Goal: Task Accomplishment & Management: Manage account settings

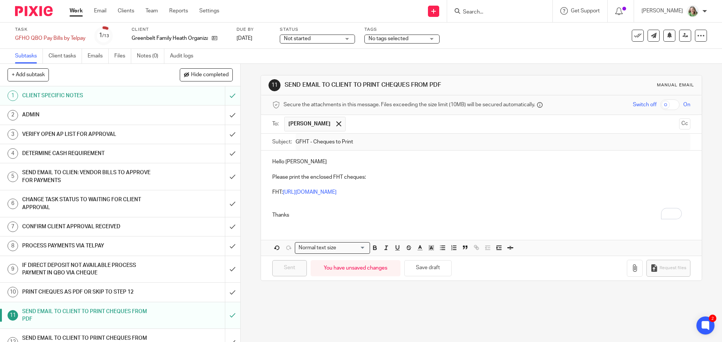
click at [515, 8] on form at bounding box center [502, 10] width 80 height 9
click at [517, 15] on input "Search" at bounding box center [496, 12] width 68 height 7
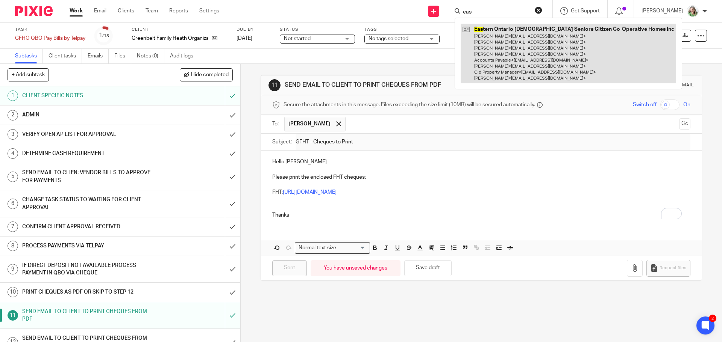
type input "eas"
drag, startPoint x: 510, startPoint y: 40, endPoint x: 530, endPoint y: 29, distance: 22.2
click at [510, 40] on link at bounding box center [567, 54] width 215 height 60
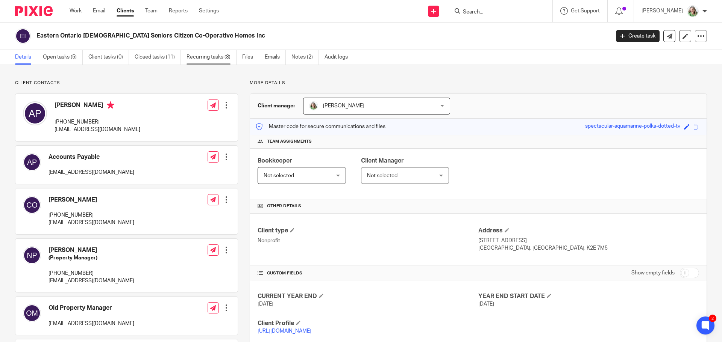
click at [221, 55] on link "Recurring tasks (8)" at bounding box center [211, 57] width 50 height 15
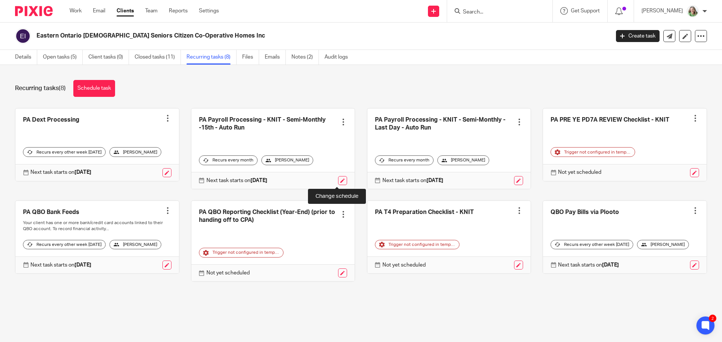
click at [339, 182] on link at bounding box center [342, 180] width 9 height 9
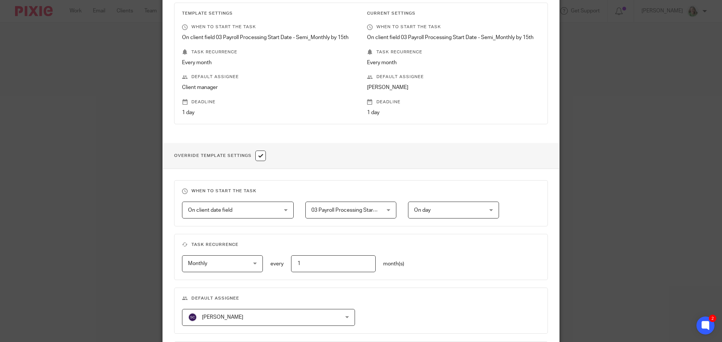
scroll to position [3, 0]
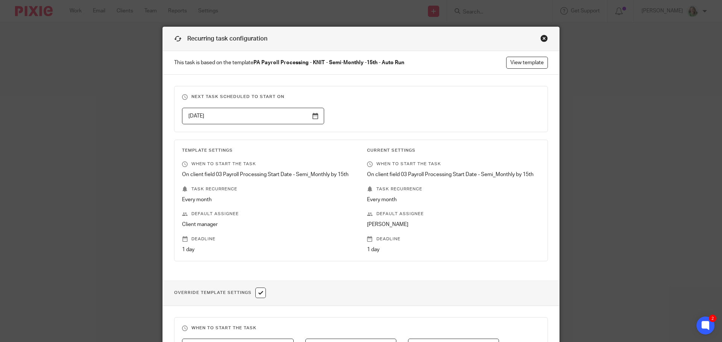
click at [540, 37] on div "Close this dialog window" at bounding box center [544, 39] width 8 height 8
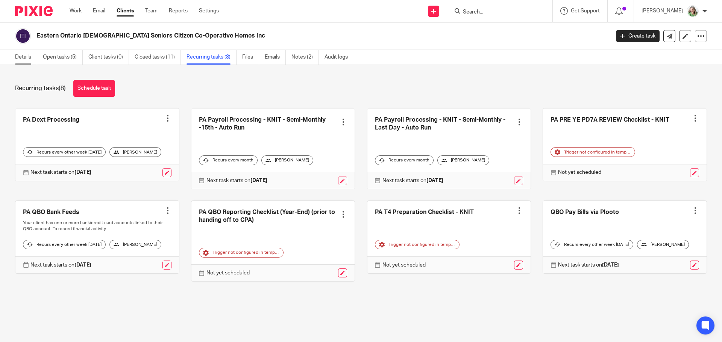
click at [22, 59] on link "Details" at bounding box center [26, 57] width 22 height 15
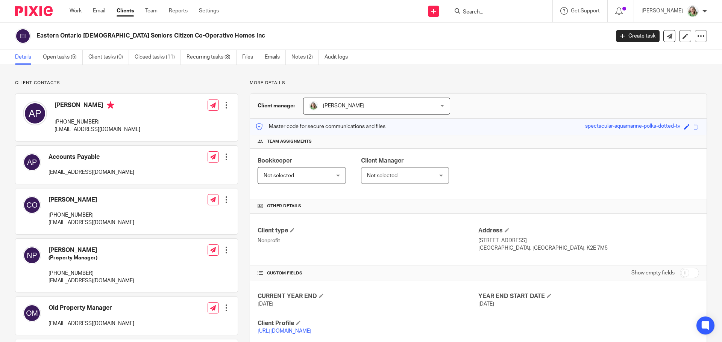
click at [682, 272] on input "checkbox" at bounding box center [688, 273] width 19 height 11
checkbox input "true"
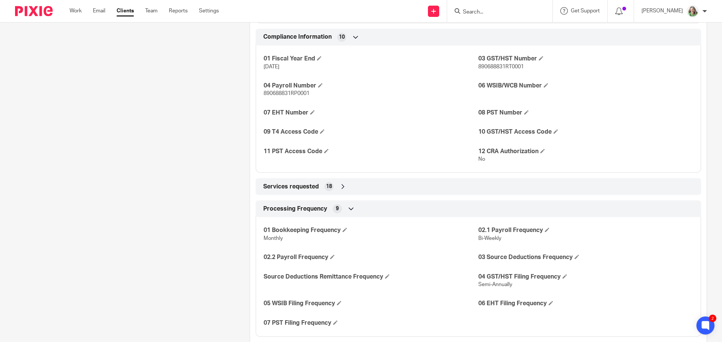
scroll to position [1015, 0]
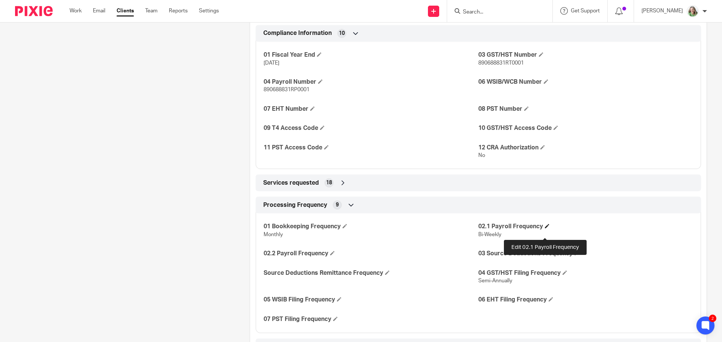
click at [546, 228] on span at bounding box center [547, 226] width 5 height 5
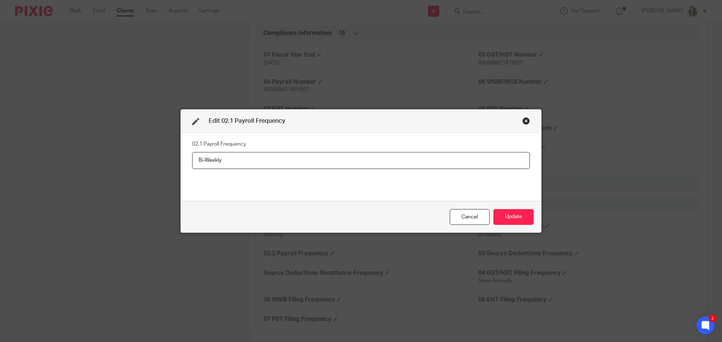
drag, startPoint x: 221, startPoint y: 160, endPoint x: 116, endPoint y: 152, distance: 105.6
click at [116, 152] on div "Edit 02.1 Payroll Frequency 02.1 Payroll Frequency Bi-Weekly Cancel Update" at bounding box center [361, 171] width 722 height 342
type input "Semi-Monthly"
click at [507, 214] on button "Update" at bounding box center [513, 217] width 40 height 16
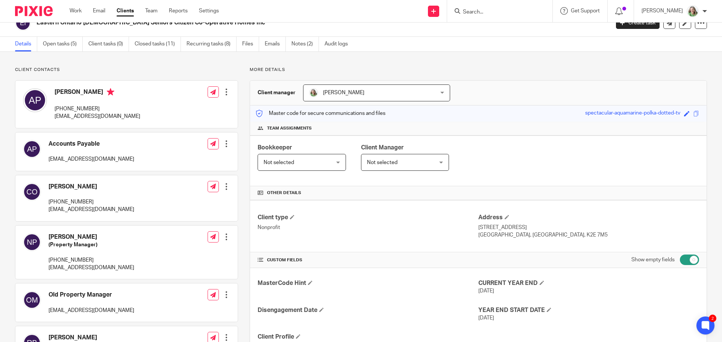
scroll to position [0, 0]
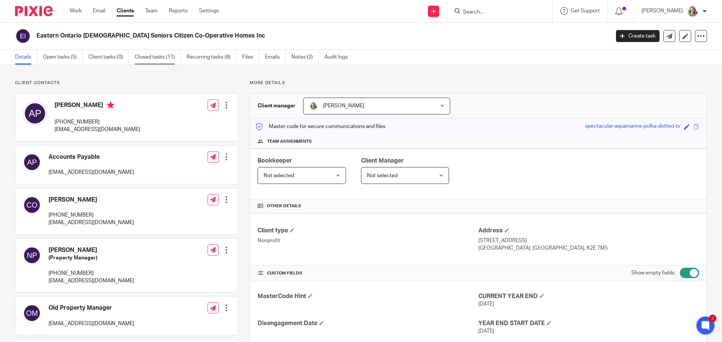
click at [144, 56] on link "Closed tasks (11)" at bounding box center [158, 57] width 46 height 15
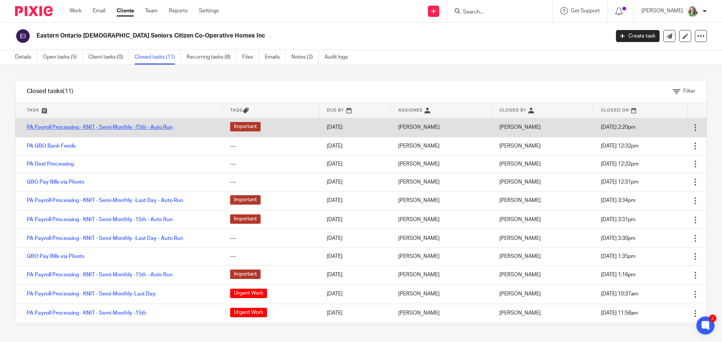
click at [134, 126] on link "PA Payroll Processing - KNIT - Semi-Monthly -15th - Auto Run" at bounding box center [100, 127] width 146 height 5
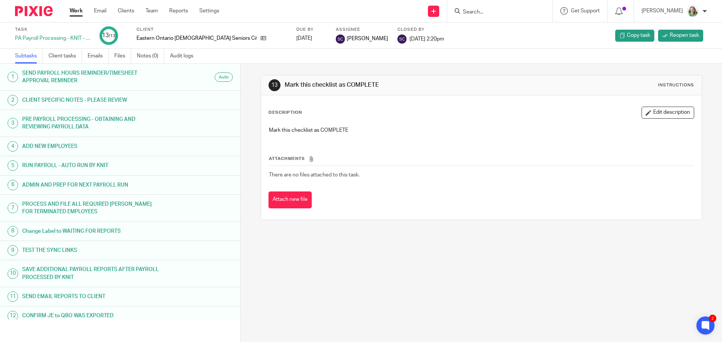
click at [155, 205] on h1 "PROCESS AND FILE ALL REQUIRED [PERSON_NAME] FOR TERMINATED EMPLOYEES" at bounding box center [92, 208] width 141 height 19
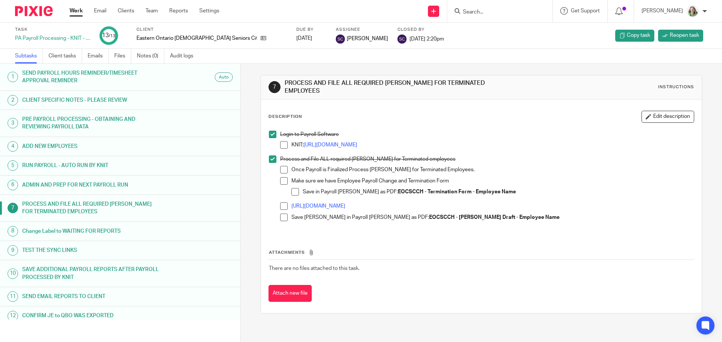
click at [153, 186] on h1 "ADMIN AND PREP FOR NEXT PAYROLL RUN" at bounding box center [92, 185] width 141 height 11
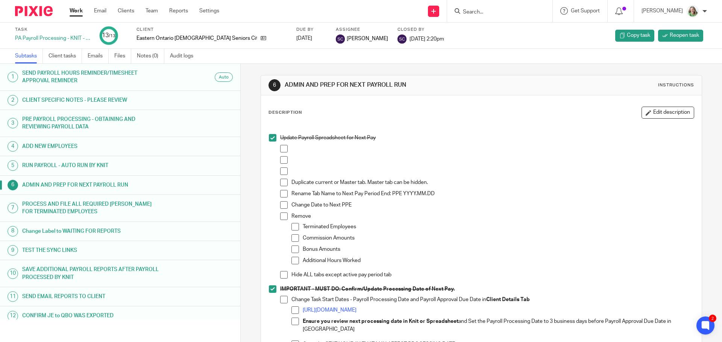
click at [78, 8] on link "Work" at bounding box center [76, 11] width 13 height 8
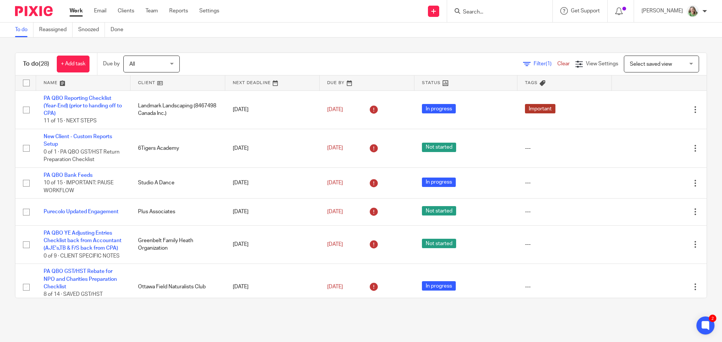
scroll to position [846, 0]
